Goal: Information Seeking & Learning: Learn about a topic

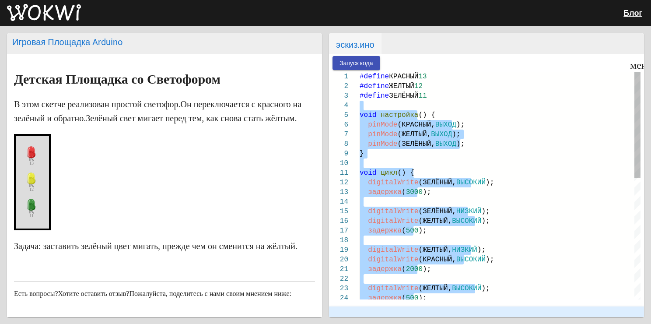
drag, startPoint x: 445, startPoint y: 253, endPoint x: 362, endPoint y: 77, distance: 194.2
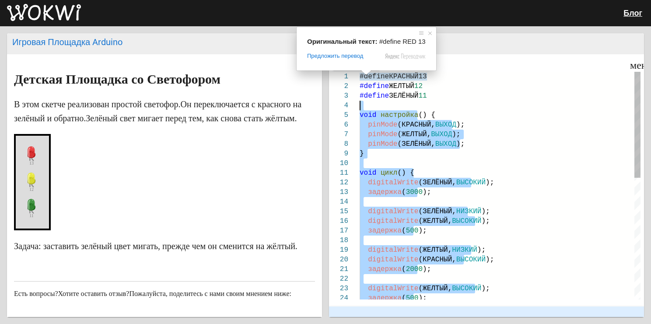
click at [368, 99] on ya-tr-span "#define" at bounding box center [374, 96] width 29 height 8
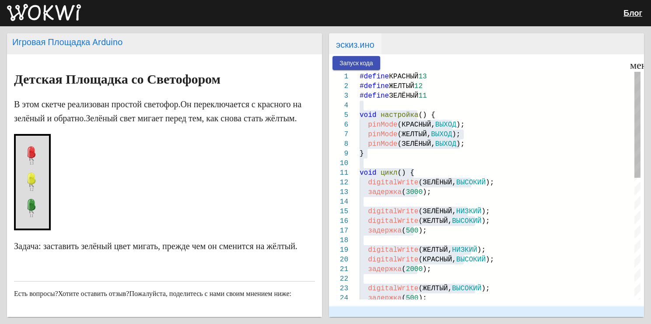
click at [382, 116] on ya-tr-span "настройка" at bounding box center [400, 115] width 38 height 8
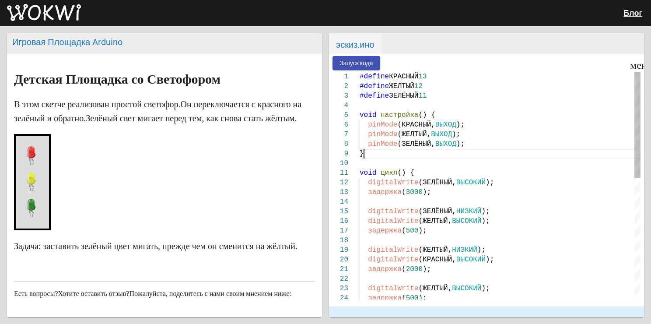
click at [389, 153] on div "}" at bounding box center [500, 154] width 281 height 10
click at [422, 208] on ya-tr-span "(ЗЕЛЁНЫЙ," at bounding box center [437, 211] width 38 height 8
click at [370, 60] on ya-tr-span "Запуск кода" at bounding box center [357, 63] width 34 height 7
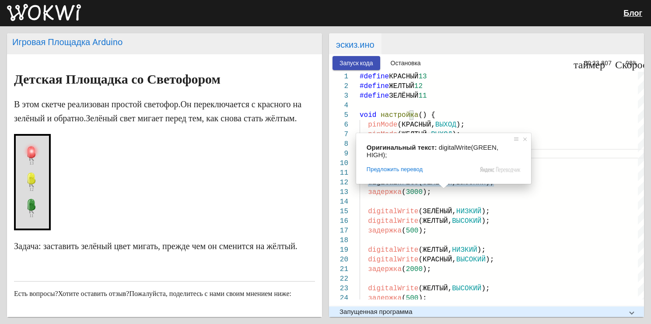
click at [410, 61] on ya-tr-span "Остановка" at bounding box center [406, 63] width 30 height 7
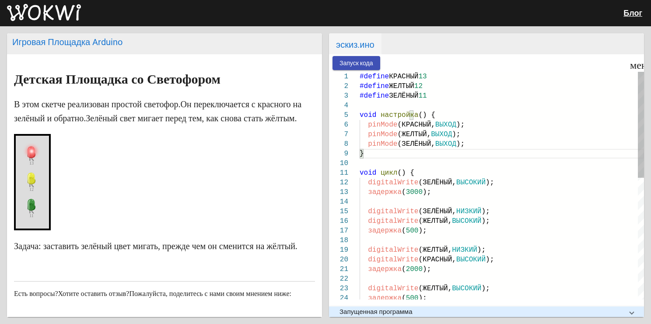
drag, startPoint x: 357, startPoint y: 77, endPoint x: 374, endPoint y: 97, distance: 26.7
click at [374, 97] on div "23 24 21 22 18 19 20 16 17 14 15 12 13 9 10 11 7 8 5 6 3 4 1 2 digitalWrite (ЖЕ…" at bounding box center [486, 186] width 315 height 228
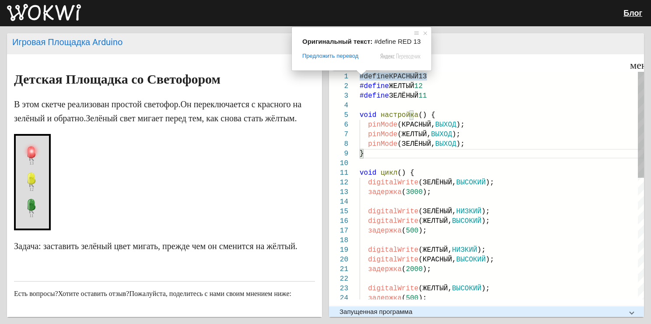
drag, startPoint x: 361, startPoint y: 74, endPoint x: 403, endPoint y: 133, distance: 72.8
click at [403, 133] on div "digitalWrite (ЖЕЛТЫЙ, ВЫСОКИЙ ); задержка ( 500 ); задержка ( 2000 ); digitalWr…" at bounding box center [502, 315] width 284 height 487
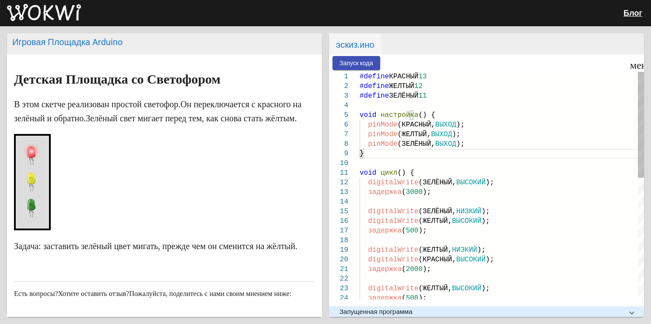
click at [405, 132] on ya-tr-span "(ЖЕЛТЫЙ," at bounding box center [414, 134] width 34 height 8
click at [364, 77] on ya-tr-span "#define" at bounding box center [374, 77] width 29 height 8
drag, startPoint x: 362, startPoint y: 75, endPoint x: 417, endPoint y: 138, distance: 83.4
click at [413, 139] on div "digitalWrite (ЖЕЛТЫЙ, ВЫСОКИЙ ); задержка ( 500 ); задержка ( 2000 ); digitalWr…" at bounding box center [502, 315] width 284 height 487
click at [417, 137] on ya-tr-span "(ЖЕЛТЫЙ," at bounding box center [414, 134] width 34 height 8
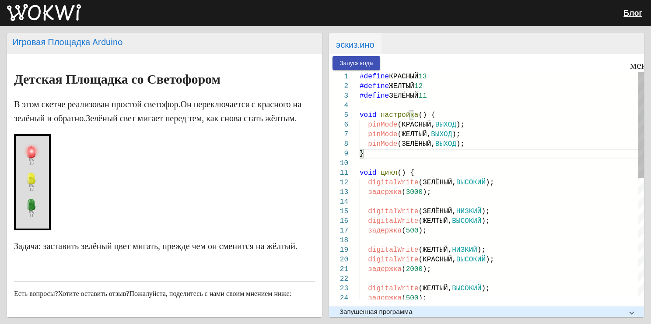
click at [420, 135] on ya-tr-span "(ЖЕЛТЫЙ," at bounding box center [414, 134] width 34 height 8
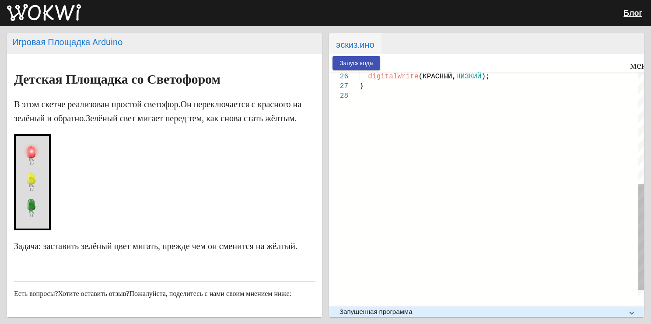
click at [445, 123] on div "digitalWrite (КРАСНЫЙ, НИЗКИЙ ); }" at bounding box center [502, 74] width 284 height 487
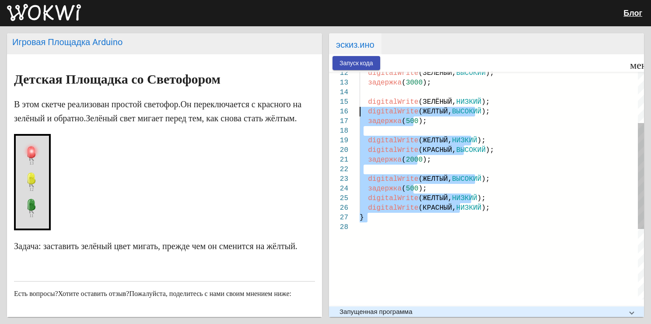
drag, startPoint x: 397, startPoint y: 229, endPoint x: 361, endPoint y: 109, distance: 125.4
click at [361, 109] on div "digitalWrite (КРАСНЫЙ, НИЗКИЙ ); } digitalWrite (ЖЕЛТЫЙ, ВЫСОКИЙ ); задержка ( …" at bounding box center [502, 205] width 284 height 487
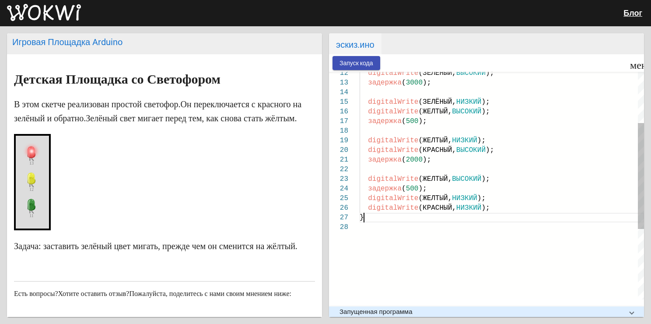
click at [400, 217] on div "}" at bounding box center [502, 218] width 284 height 10
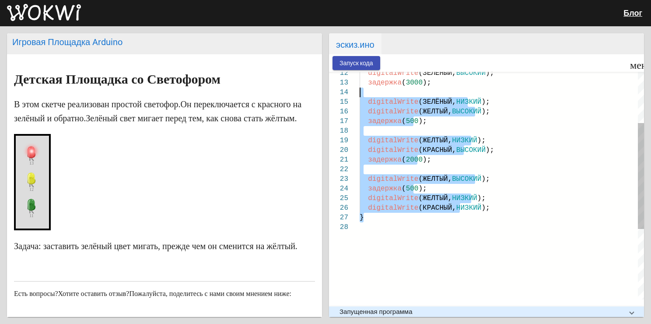
type textarea "delay(2000); digitalWrite(YELLOW, HIGH); delay(500); digitalWrite(YELLOW, LOW);…"
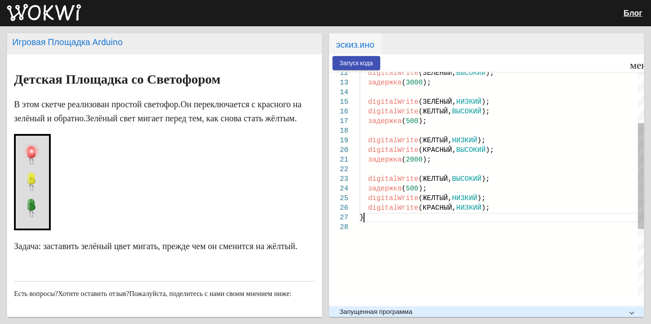
drag, startPoint x: 400, startPoint y: 217, endPoint x: 476, endPoint y: 219, distance: 75.7
click at [476, 219] on div "}" at bounding box center [502, 218] width 284 height 10
drag, startPoint x: 487, startPoint y: 212, endPoint x: 426, endPoint y: 204, distance: 61.8
click at [426, 204] on div "digitalWrite (КРАСНЫЙ, НИЗКИЙ );" at bounding box center [502, 208] width 284 height 10
click at [461, 207] on ya-tr-span "НИЗКИЙ" at bounding box center [468, 208] width 25 height 8
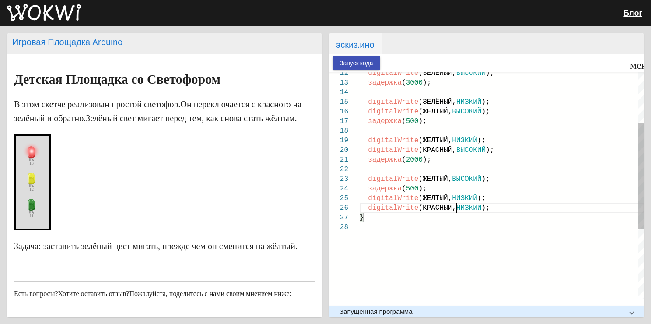
click at [487, 205] on div "digitalWrite (КРАСНЫЙ, НИЗКИЙ );" at bounding box center [502, 208] width 284 height 10
click at [484, 208] on div "digitalWrite (КРАСНЫЙ, НИЗКИЙ );" at bounding box center [502, 208] width 284 height 10
click at [429, 226] on div at bounding box center [502, 227] width 284 height 10
